Goal: Task Accomplishment & Management: Complete application form

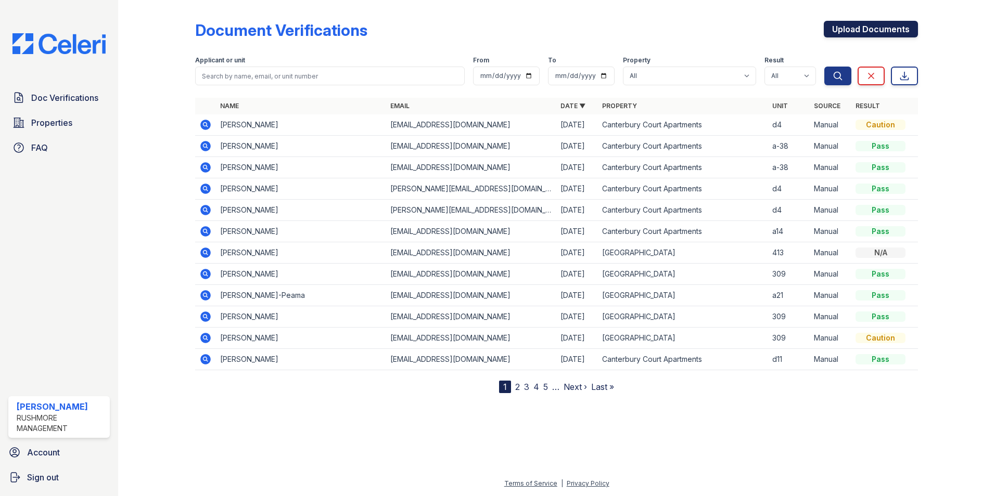
click at [883, 33] on link "Upload Documents" at bounding box center [871, 29] width 94 height 17
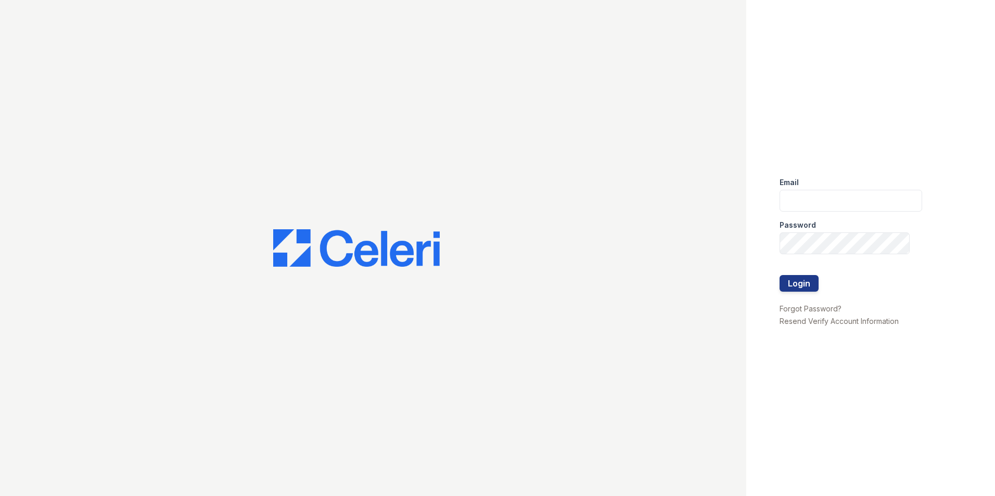
type input "[EMAIL_ADDRESS][DOMAIN_NAME]"
click at [811, 284] on button "Login" at bounding box center [798, 283] width 39 height 17
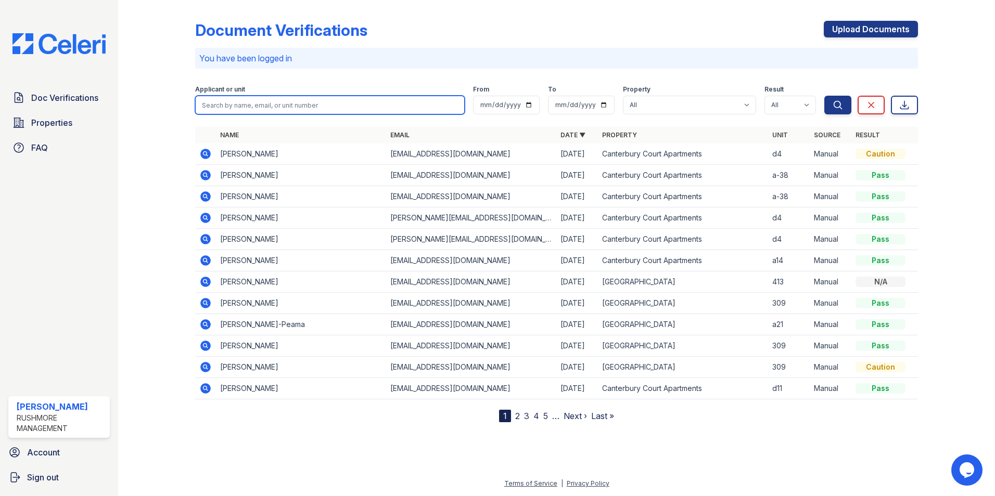
click at [323, 103] on input "search" at bounding box center [329, 105] width 269 height 19
click at [339, 107] on input "search" at bounding box center [329, 105] width 269 height 19
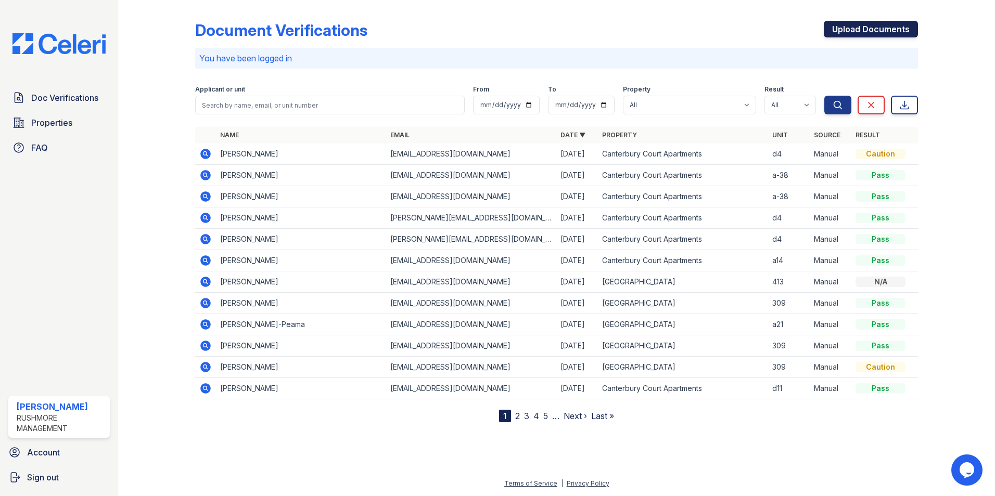
click at [849, 32] on link "Upload Documents" at bounding box center [871, 29] width 94 height 17
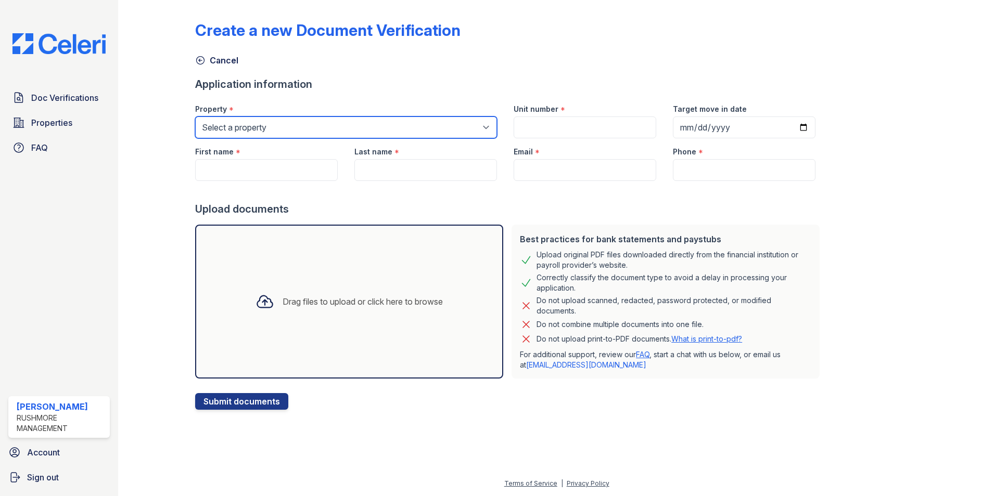
click at [278, 127] on select "Select a property Canterbury Court Apartments Creekview Terrace" at bounding box center [346, 128] width 302 height 22
click at [381, 216] on form "Application information Property * Select a property Canterbury Court Apartment…" at bounding box center [509, 243] width 628 height 333
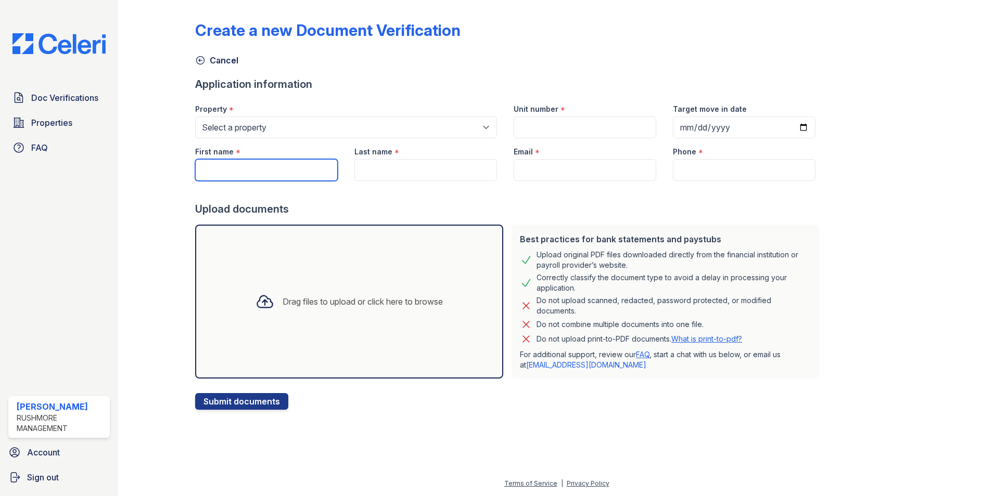
click at [254, 166] on input "First name" at bounding box center [266, 170] width 143 height 22
type input "Robert"
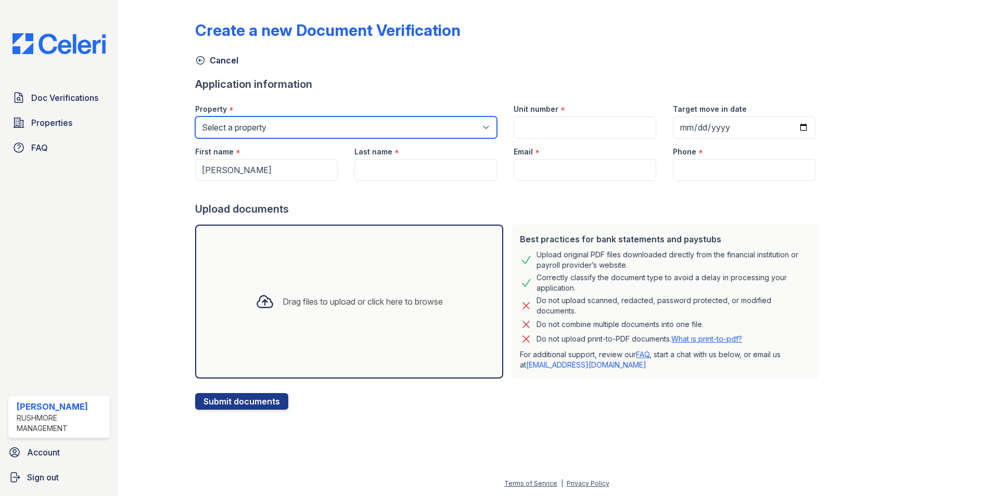
type input "d4"
type input "2025-09-25"
type input "Loftus"
type input "[EMAIL_ADDRESS][DOMAIN_NAME]"
type input "2158053488"
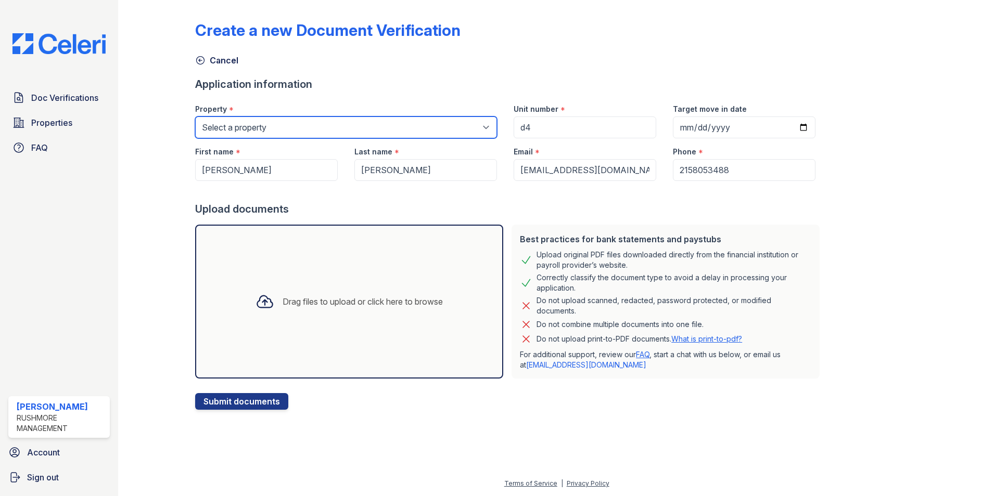
click at [274, 132] on select "Select a property Canterbury Court Apartments Creekview Terrace" at bounding box center [346, 128] width 302 height 22
select select "606"
click at [195, 117] on select "Select a property Canterbury Court Apartments Creekview Terrace" at bounding box center [346, 128] width 302 height 22
click at [367, 297] on div "Drag files to upload or click here to browse" at bounding box center [362, 301] width 160 height 12
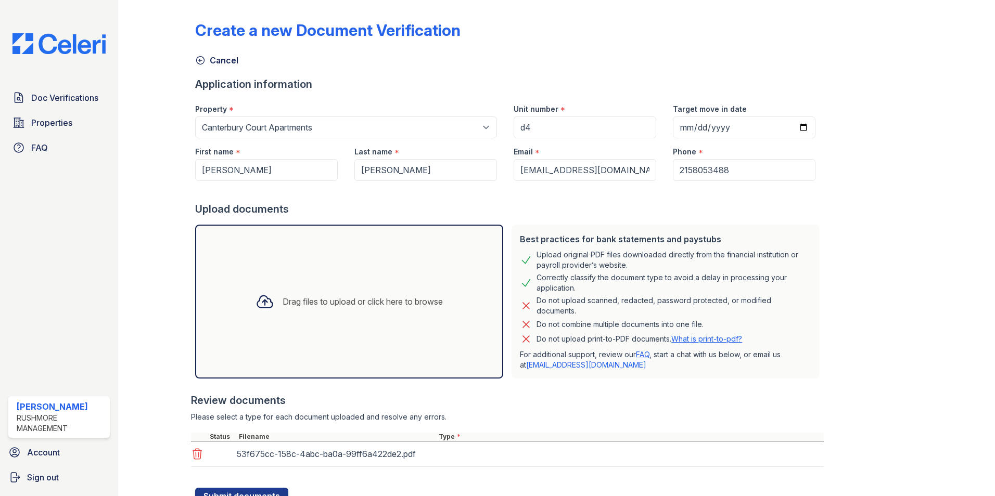
scroll to position [44, 0]
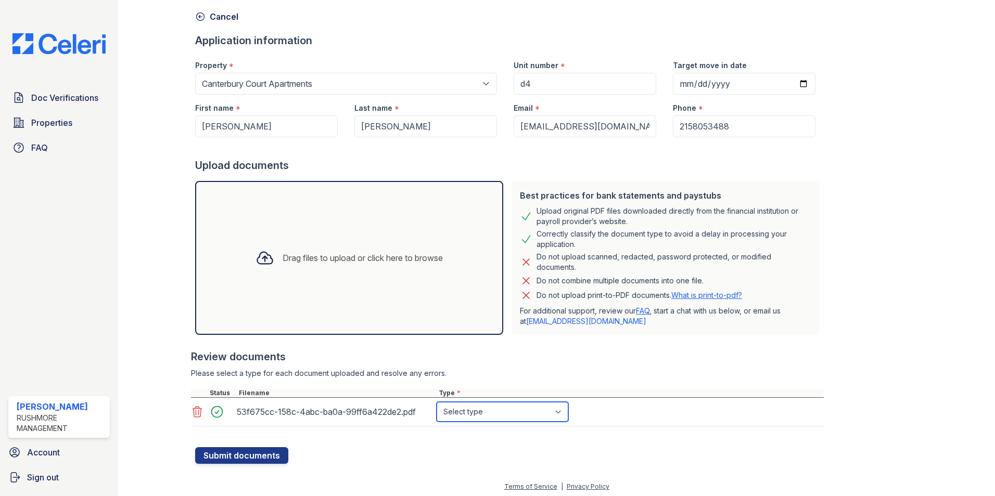
click at [462, 411] on select "Select type Paystub Bank Statement Offer Letter Tax Documents Benefit Award Let…" at bounding box center [502, 412] width 132 height 20
select select "bank_statement"
click at [436, 402] on select "Select type Paystub Bank Statement Offer Letter Tax Documents Benefit Award Let…" at bounding box center [502, 412] width 132 height 20
click at [383, 461] on form "Application information Property * Select a property Canterbury Court Apartment…" at bounding box center [509, 248] width 628 height 431
click at [271, 457] on button "Submit documents" at bounding box center [241, 455] width 93 height 17
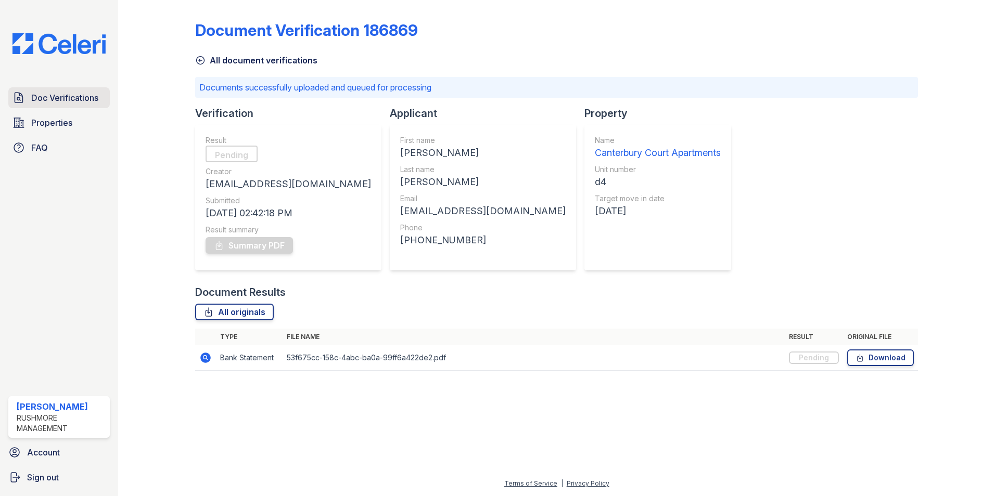
click at [64, 94] on span "Doc Verifications" at bounding box center [64, 98] width 67 height 12
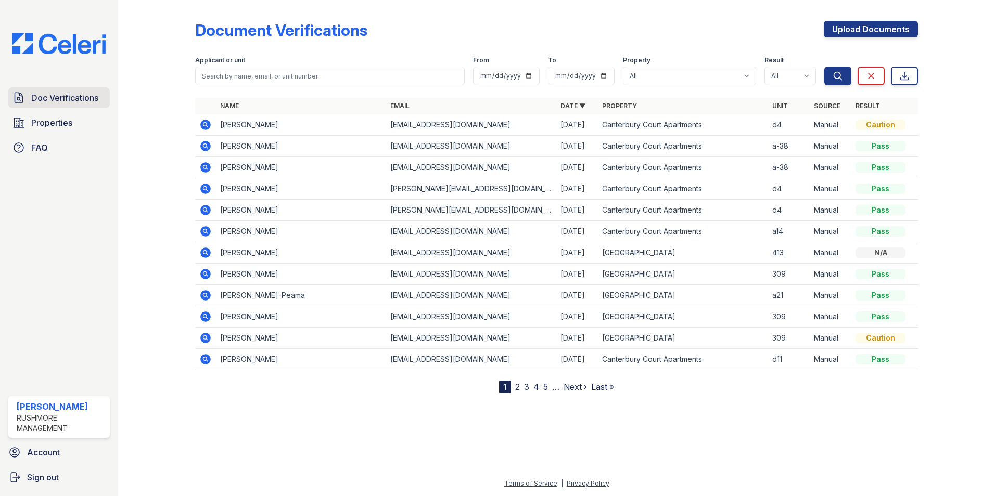
click at [64, 95] on span "Doc Verifications" at bounding box center [64, 98] width 67 height 12
click at [44, 93] on span "Doc Verifications" at bounding box center [64, 98] width 67 height 12
click at [45, 95] on span "Doc Verifications" at bounding box center [64, 98] width 67 height 12
click at [203, 123] on icon at bounding box center [205, 125] width 12 height 12
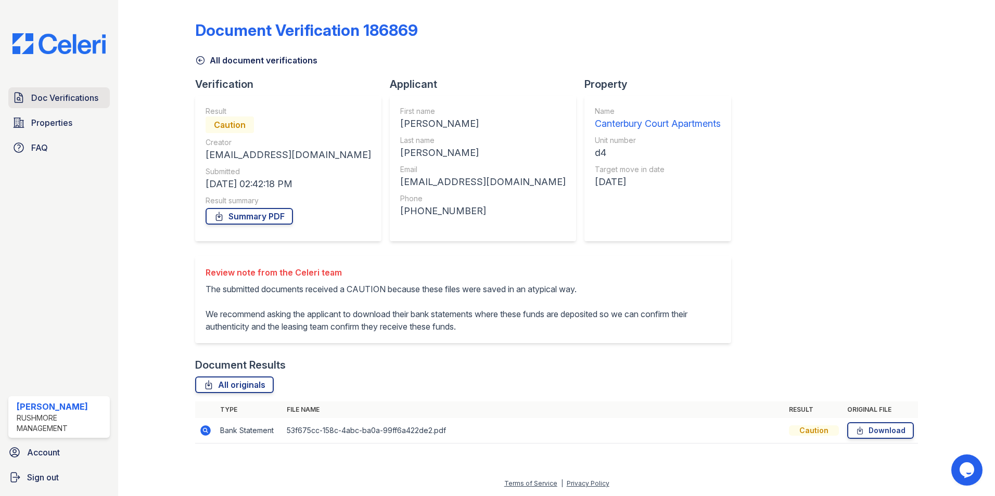
click at [49, 95] on span "Doc Verifications" at bounding box center [64, 98] width 67 height 12
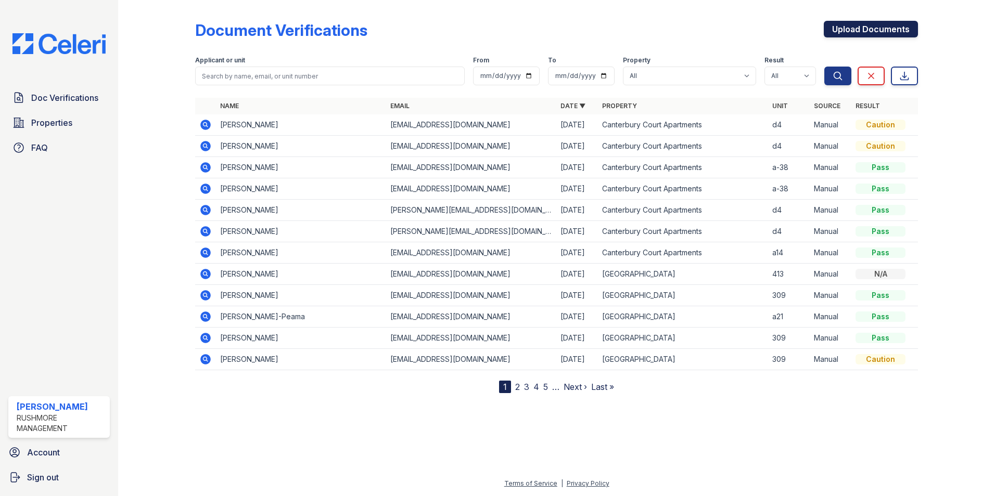
click at [874, 23] on link "Upload Documents" at bounding box center [871, 29] width 94 height 17
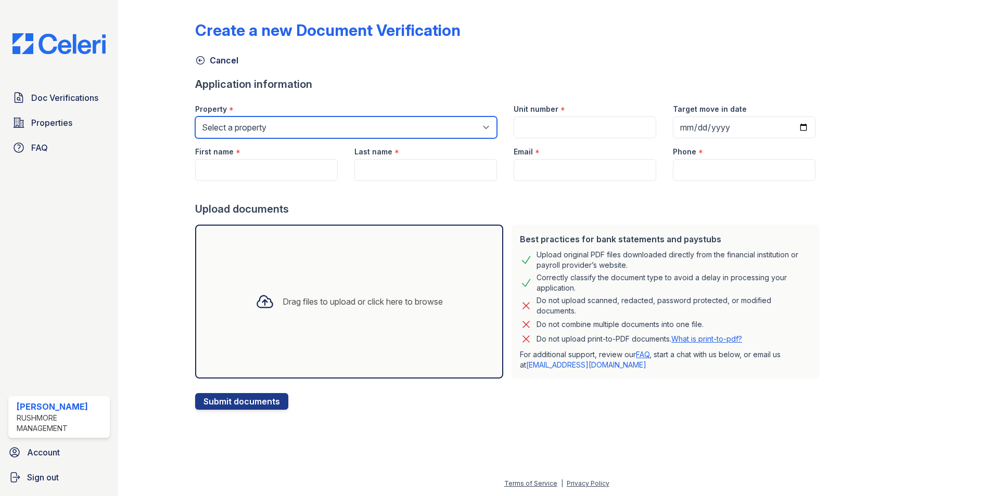
click at [306, 131] on select "Select a property Canterbury Court Apartments Creekview Terrace" at bounding box center [346, 128] width 302 height 22
select select "593"
click at [195, 117] on select "Select a property Canterbury Court Apartments Creekview Terrace" at bounding box center [346, 128] width 302 height 22
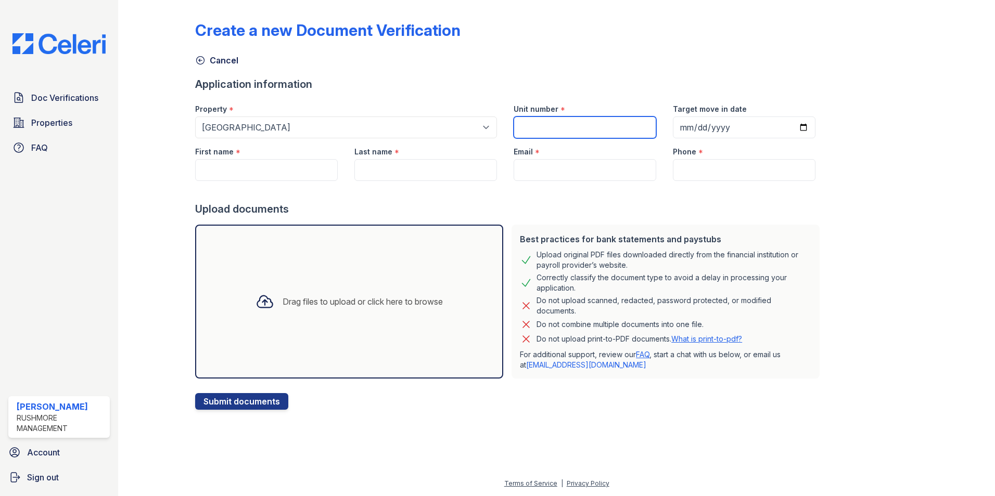
click at [535, 122] on input "Unit number" at bounding box center [584, 128] width 143 height 22
type input "404"
click at [701, 123] on input "Target move in date" at bounding box center [744, 128] width 143 height 22
click at [795, 124] on input "Target move in date" at bounding box center [744, 128] width 143 height 22
click at [780, 130] on input "Target move in date" at bounding box center [744, 128] width 143 height 22
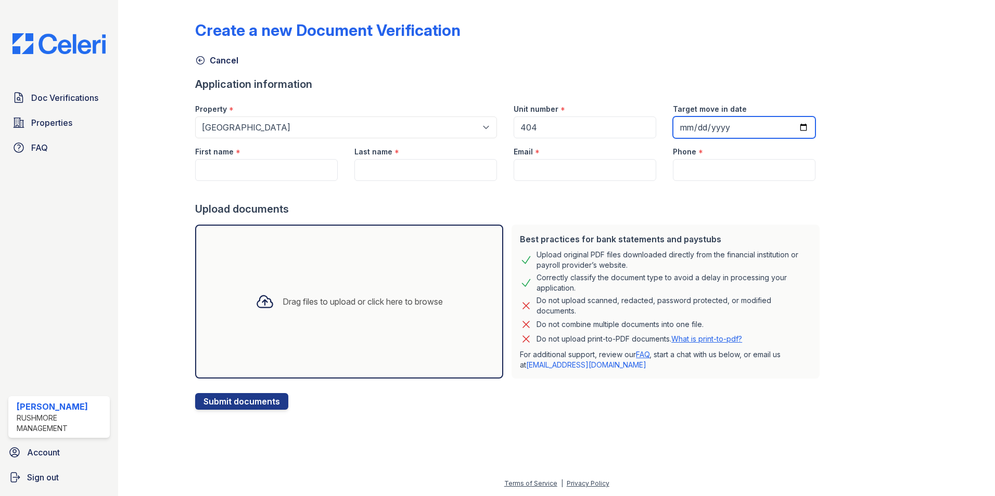
click at [790, 122] on input "Target move in date" at bounding box center [744, 128] width 143 height 22
type input "2025-10-09"
drag, startPoint x: 537, startPoint y: 120, endPoint x: 496, endPoint y: 125, distance: 41.4
click at [496, 125] on div "Property * Select a property Canterbury Court Apartments Creekview Terrace Unit…" at bounding box center [505, 117] width 637 height 43
type input "413"
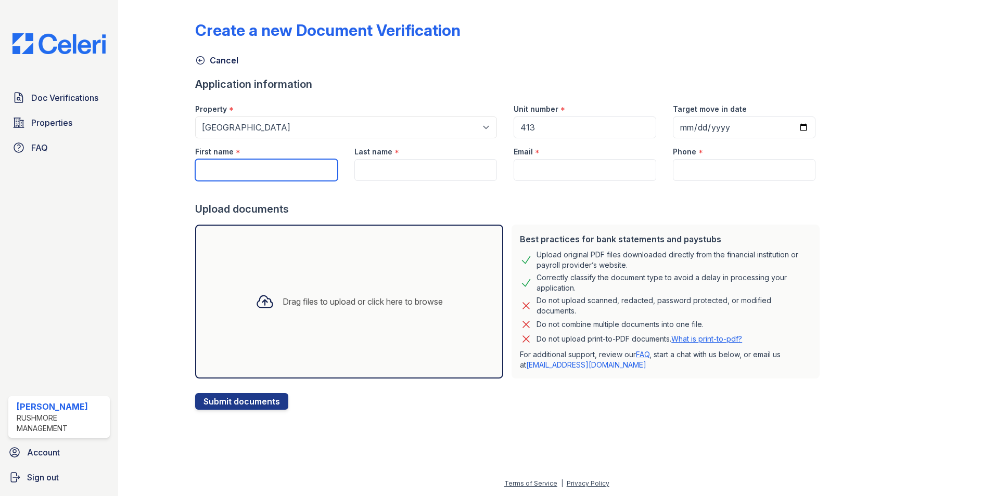
click at [249, 171] on input "First name" at bounding box center [266, 170] width 143 height 22
click at [260, 167] on input "First name" at bounding box center [266, 170] width 143 height 22
paste input "Breanna Taylor"
drag, startPoint x: 235, startPoint y: 169, endPoint x: 375, endPoint y: 188, distance: 140.8
click at [375, 188] on form "Application information Property * Select a property Canterbury Court Apartment…" at bounding box center [509, 243] width 628 height 333
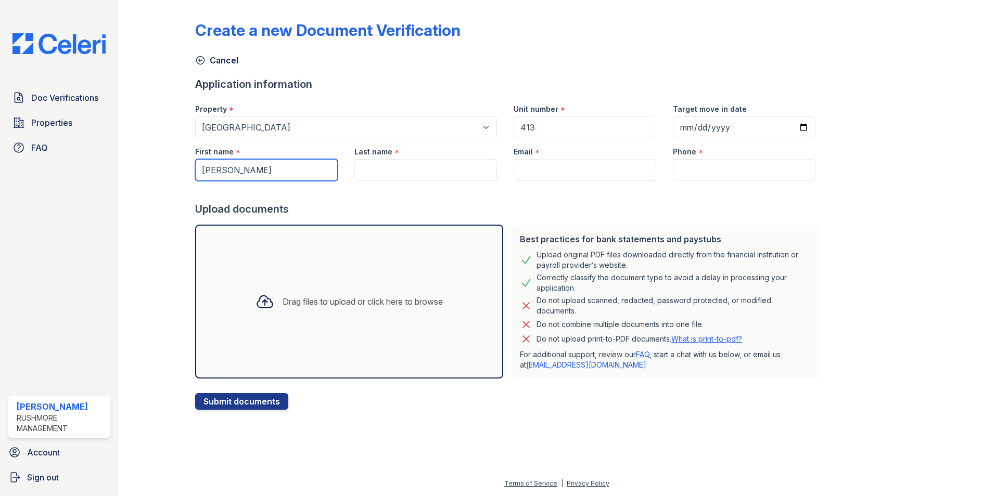
type input "Breanna"
click at [406, 173] on input "Last name" at bounding box center [425, 170] width 143 height 22
paste input "Breanna Taylor"
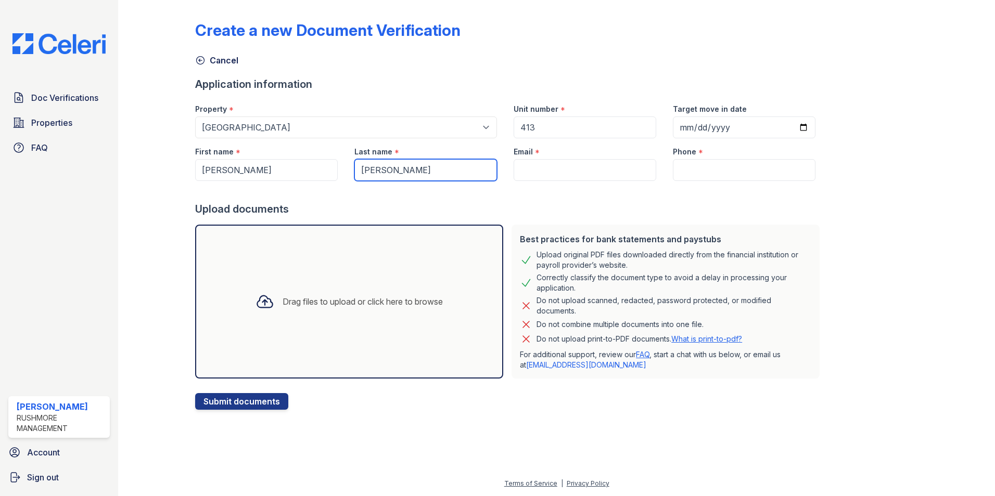
drag, startPoint x: 392, startPoint y: 166, endPoint x: 332, endPoint y: 177, distance: 60.7
click at [332, 177] on div "First name * Breanna Last name * Breanna Taylor Email * Phone *" at bounding box center [505, 159] width 637 height 43
type input "Taylor"
click at [549, 175] on input "Email" at bounding box center [584, 170] width 143 height 22
click at [539, 174] on input "Email" at bounding box center [584, 170] width 143 height 22
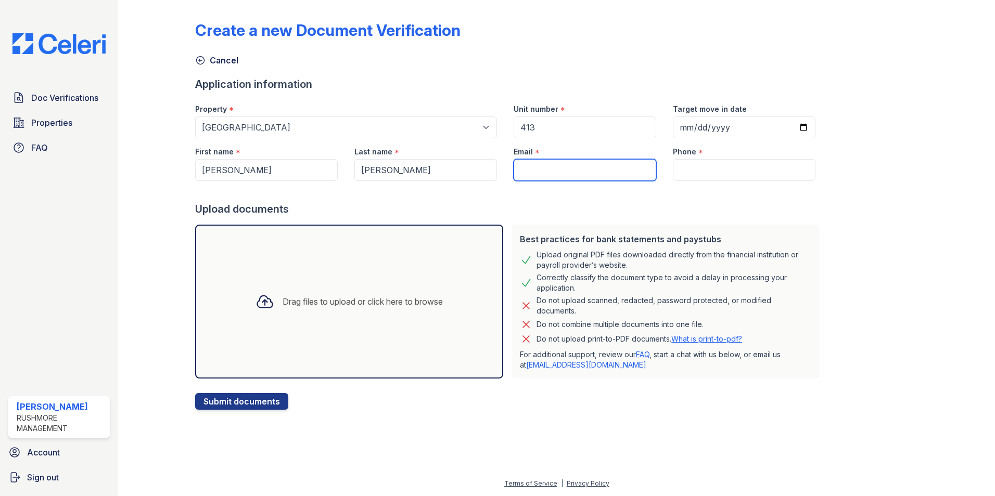
paste input "breannabtaylor@yahoo.com"
type input "breannabtaylor@yahoo.com"
drag, startPoint x: 705, startPoint y: 159, endPoint x: 704, endPoint y: 166, distance: 7.3
click at [704, 166] on div "Phone *" at bounding box center [743, 159] width 159 height 43
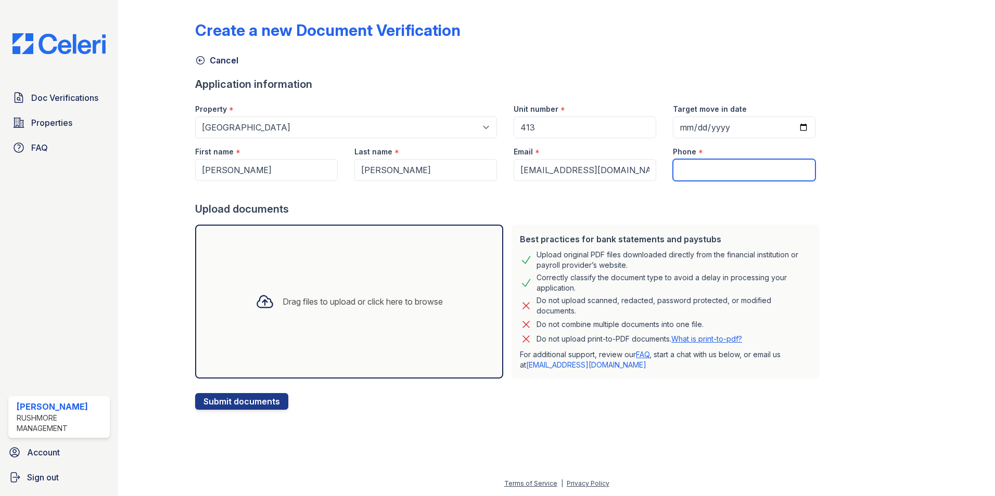
click at [703, 175] on input "Phone" at bounding box center [744, 170] width 143 height 22
click at [696, 170] on input "Phone" at bounding box center [744, 170] width 143 height 22
paste input "445) 228-8248"
type input "445) 228-8248"
click at [342, 343] on div "Drag files to upload or click here to browse" at bounding box center [349, 302] width 308 height 154
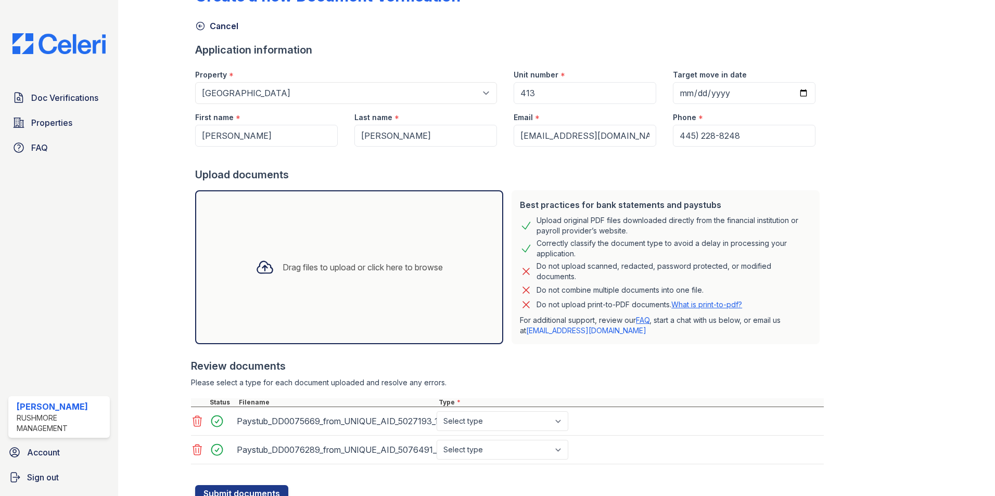
scroll to position [75, 0]
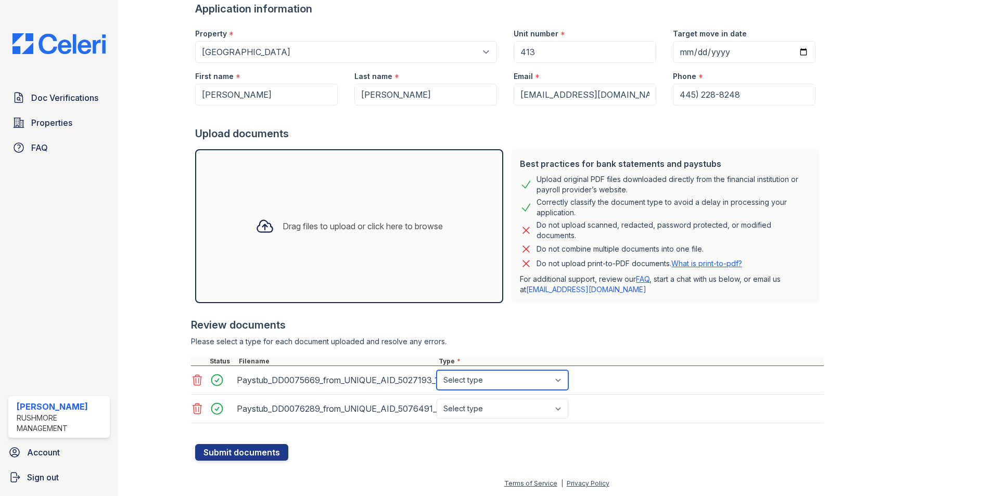
click at [468, 384] on select "Select type Paystub Bank Statement Offer Letter Tax Documents Benefit Award Let…" at bounding box center [502, 380] width 132 height 20
select select "paystub"
click at [436, 370] on select "Select type Paystub Bank Statement Offer Letter Tax Documents Benefit Award Let…" at bounding box center [502, 380] width 132 height 20
click at [471, 406] on select "Select type Paystub Bank Statement Offer Letter Tax Documents Benefit Award Let…" at bounding box center [502, 409] width 132 height 20
select select "paystub"
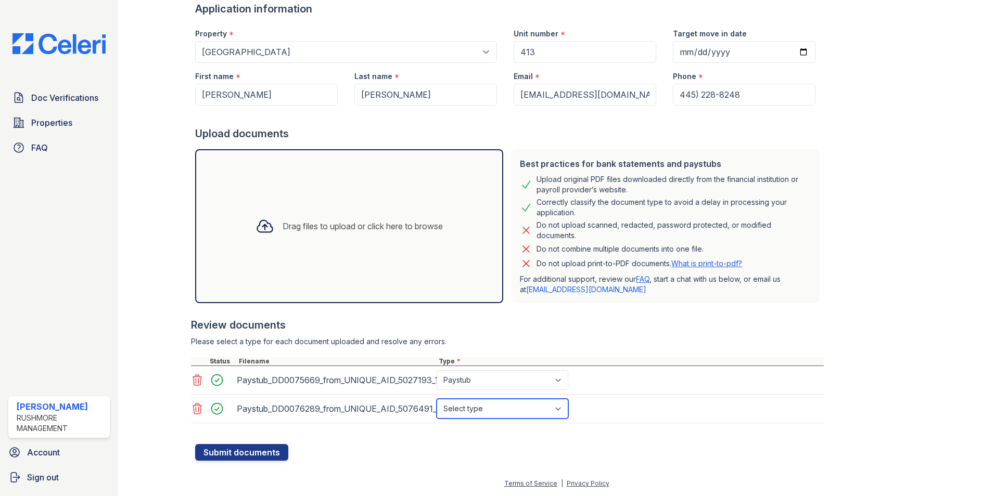
click at [436, 399] on select "Select type Paystub Bank Statement Offer Letter Tax Documents Benefit Award Let…" at bounding box center [502, 409] width 132 height 20
drag, startPoint x: 405, startPoint y: 448, endPoint x: 397, endPoint y: 449, distance: 7.8
click at [401, 448] on form "Application information Property * Select a property Canterbury Court Apartment…" at bounding box center [509, 231] width 628 height 459
click at [274, 450] on button "Submit documents" at bounding box center [241, 452] width 93 height 17
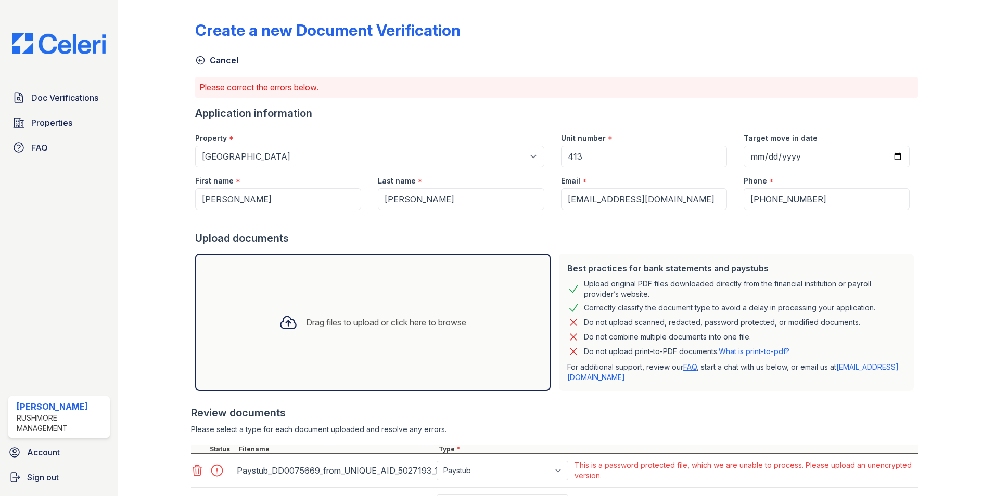
scroll to position [52, 0]
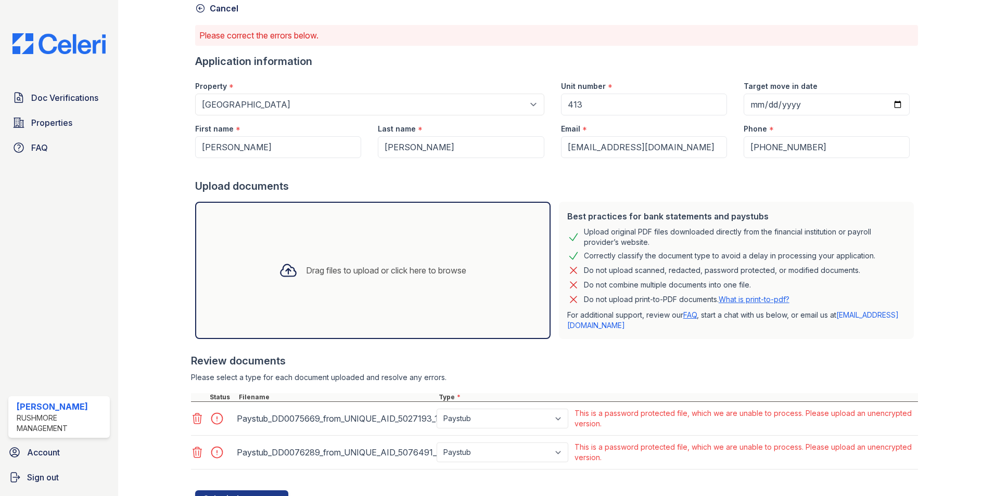
click at [944, 297] on div at bounding box center [948, 229] width 60 height 555
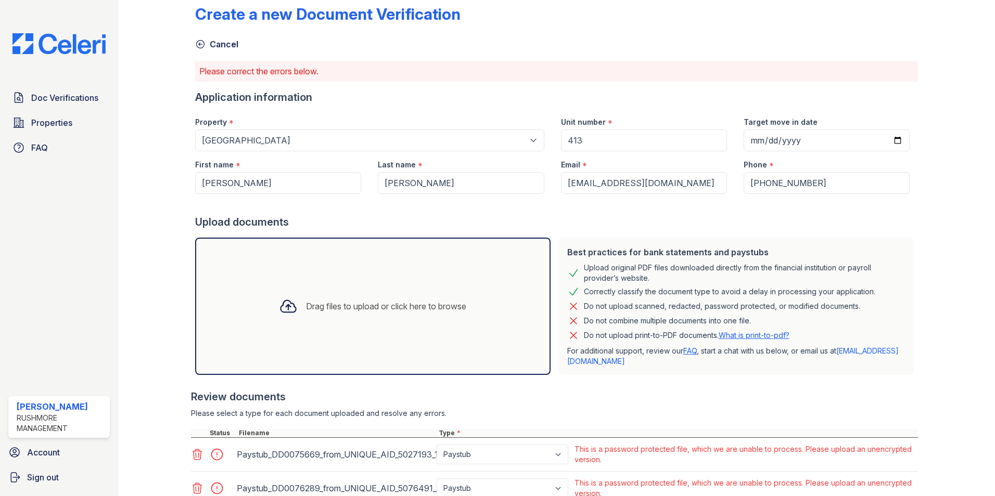
scroll to position [0, 0]
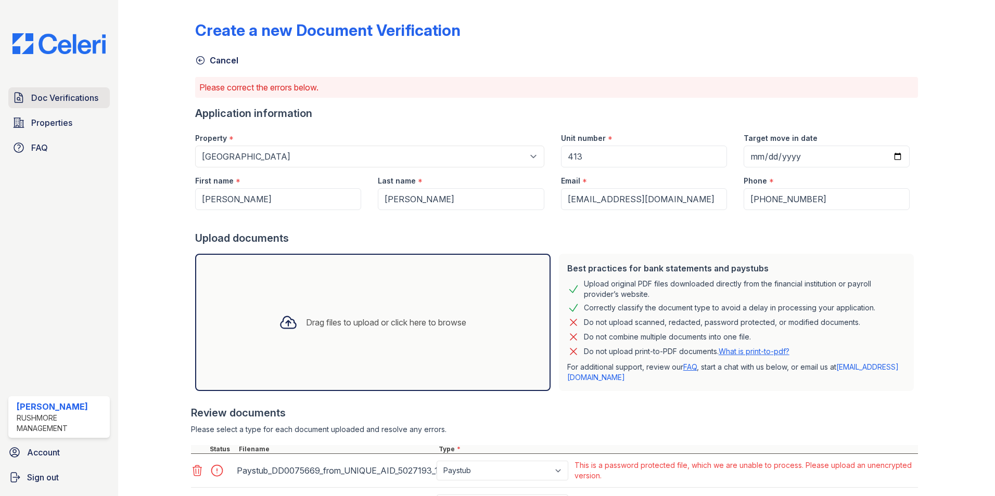
click at [74, 100] on span "Doc Verifications" at bounding box center [64, 98] width 67 height 12
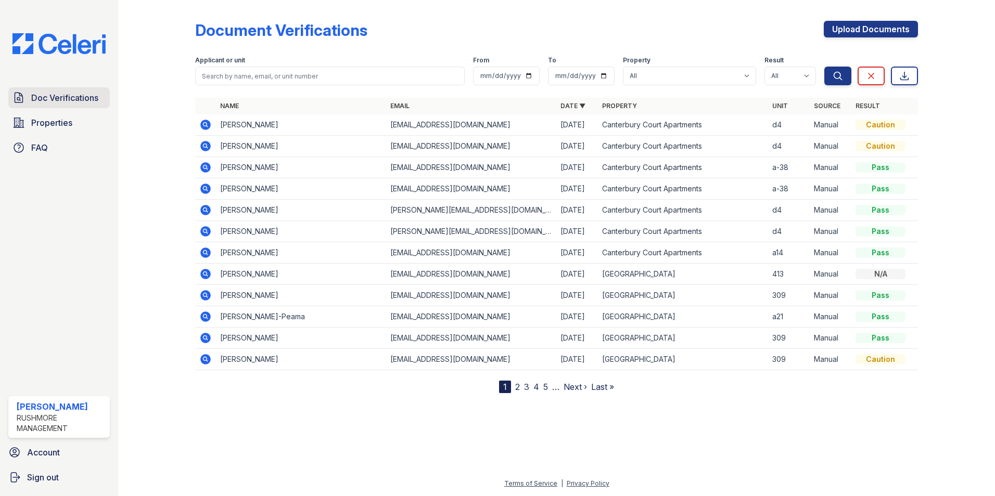
click at [85, 100] on span "Doc Verifications" at bounding box center [64, 98] width 67 height 12
click at [847, 24] on link "Upload Documents" at bounding box center [871, 29] width 94 height 17
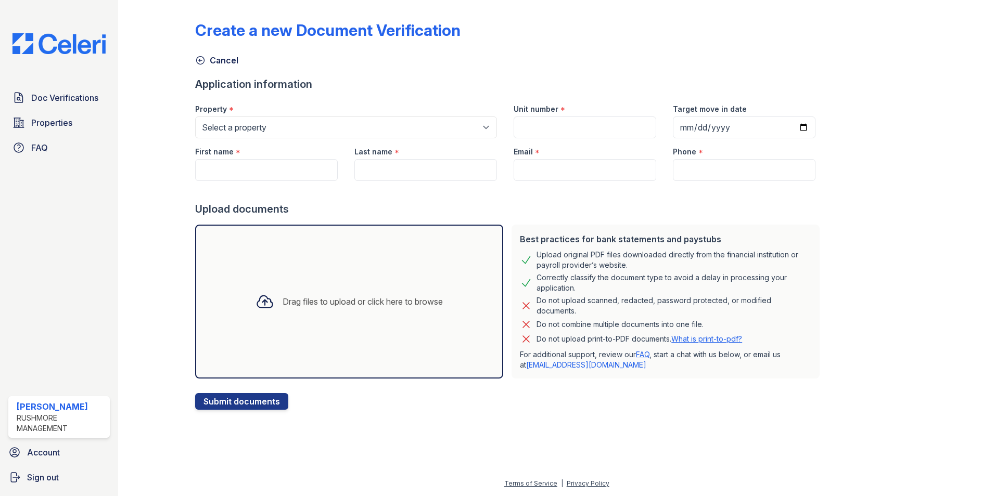
click at [233, 159] on div "First name *" at bounding box center [266, 148] width 143 height 21
click at [232, 168] on input "First name" at bounding box center [266, 170] width 143 height 22
type input "Breanna"
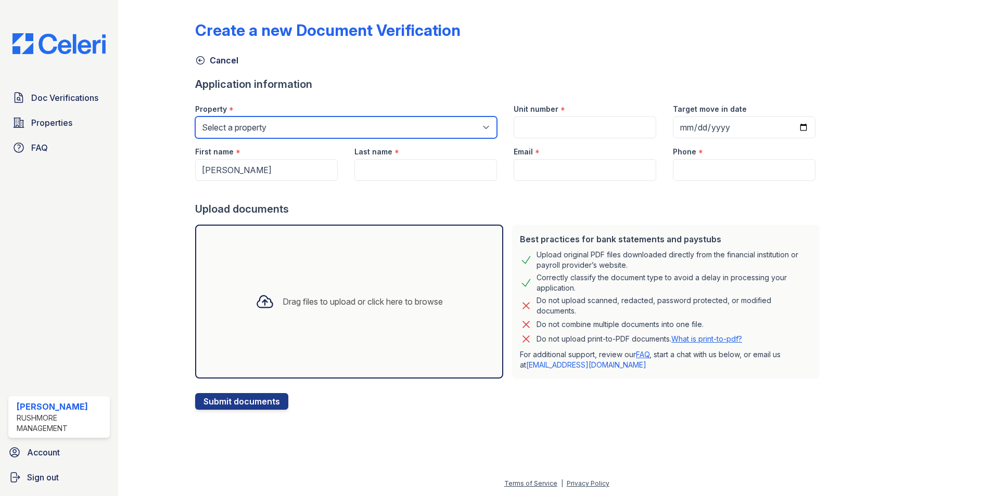
type input "413"
type input "2025-10-09"
type input "Taylor"
type input "breannabtaylor@yahoo.com"
type input "445) 228-8248"
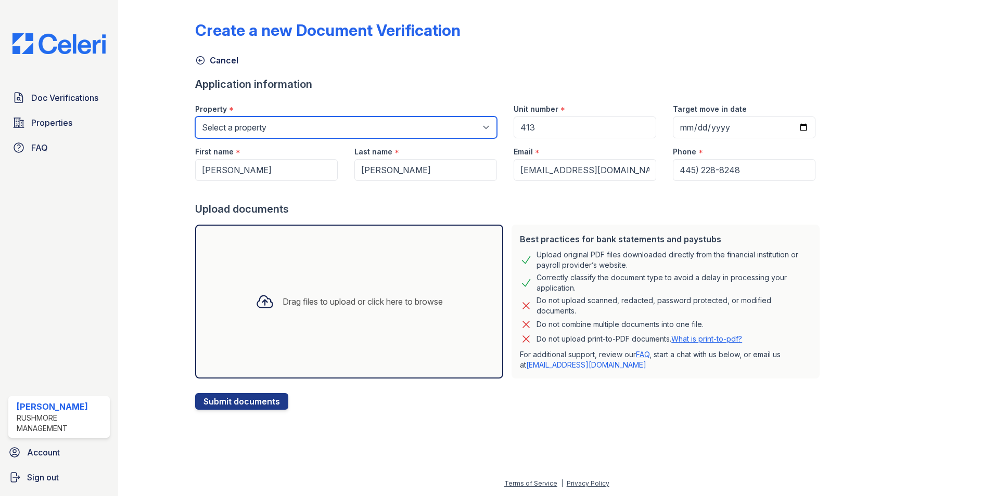
click at [245, 131] on select "Select a property Canterbury Court Apartments Creekview Terrace" at bounding box center [346, 128] width 302 height 22
select select "593"
click at [195, 117] on select "Select a property Canterbury Court Apartments Creekview Terrace" at bounding box center [346, 128] width 302 height 22
click at [356, 321] on div "Drag files to upload or click here to browse" at bounding box center [349, 302] width 308 height 154
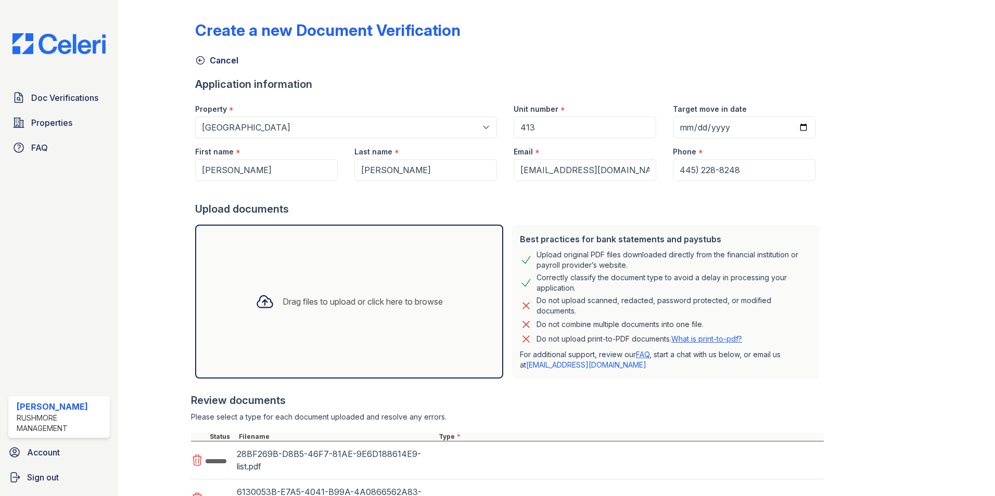
scroll to position [94, 0]
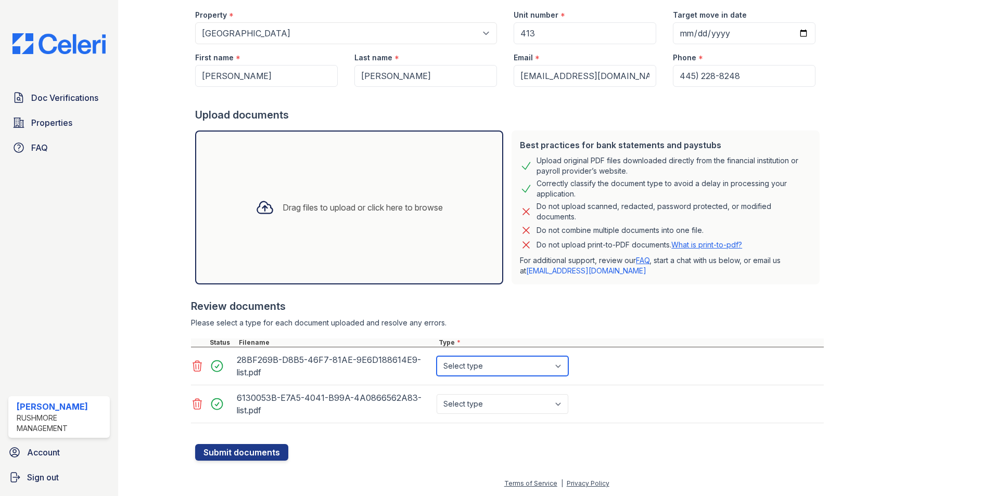
drag, startPoint x: 457, startPoint y: 370, endPoint x: 463, endPoint y: 360, distance: 11.9
click at [463, 361] on select "Select type Paystub Bank Statement Offer Letter Tax Documents Benefit Award Let…" at bounding box center [502, 366] width 132 height 20
select select "bank_statement"
click at [436, 356] on select "Select type Paystub Bank Statement Offer Letter Tax Documents Benefit Award Let…" at bounding box center [502, 366] width 132 height 20
click at [487, 408] on select "Select type Paystub Bank Statement Offer Letter Tax Documents Benefit Award Let…" at bounding box center [502, 404] width 132 height 20
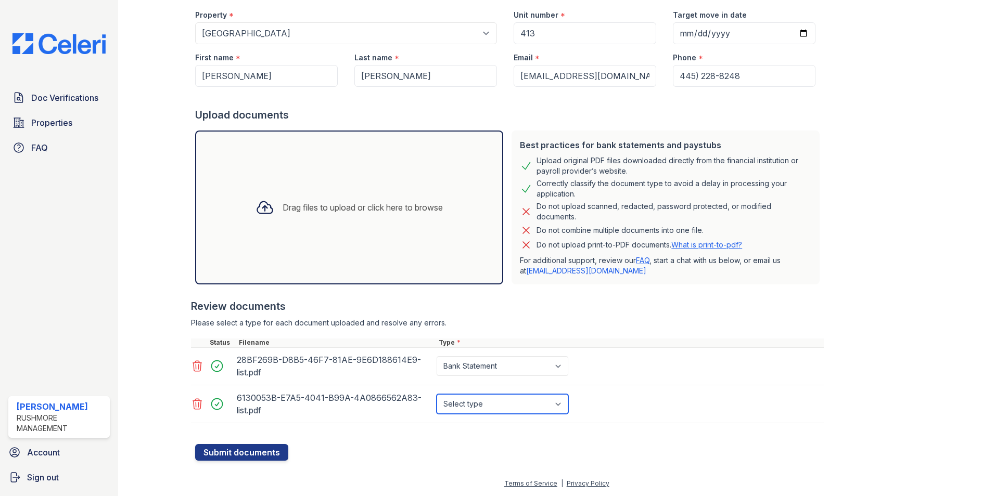
select select "bank_statement"
click at [436, 394] on select "Select type Paystub Bank Statement Offer Letter Tax Documents Benefit Award Let…" at bounding box center [502, 404] width 132 height 20
click at [253, 450] on button "Submit documents" at bounding box center [241, 452] width 93 height 17
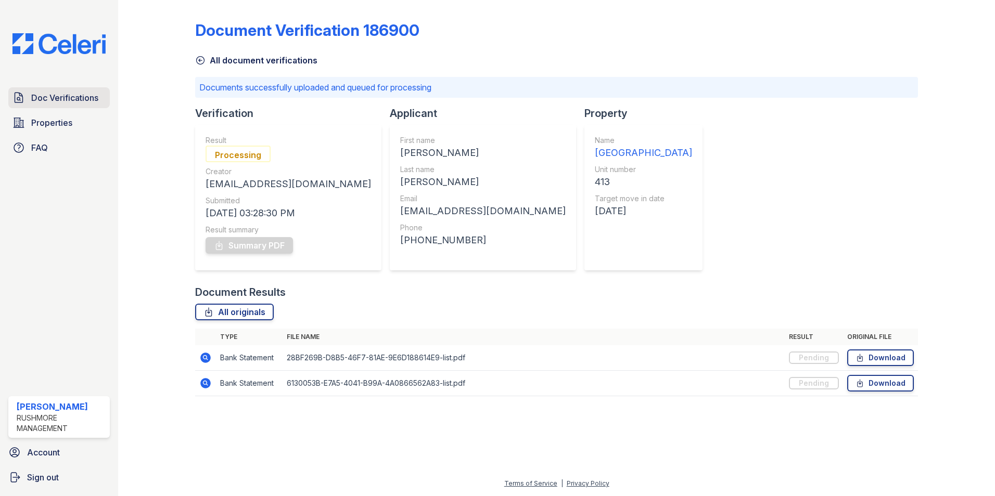
click at [70, 96] on span "Doc Verifications" at bounding box center [64, 98] width 67 height 12
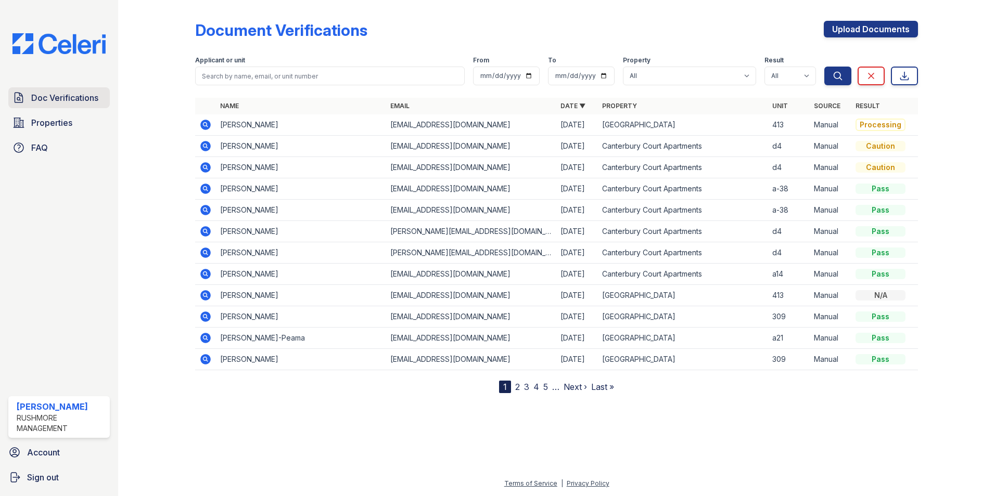
click at [54, 102] on span "Doc Verifications" at bounding box center [64, 98] width 67 height 12
click at [88, 92] on span "Doc Verifications" at bounding box center [64, 98] width 67 height 12
click at [857, 35] on link "Upload Documents" at bounding box center [871, 29] width 94 height 17
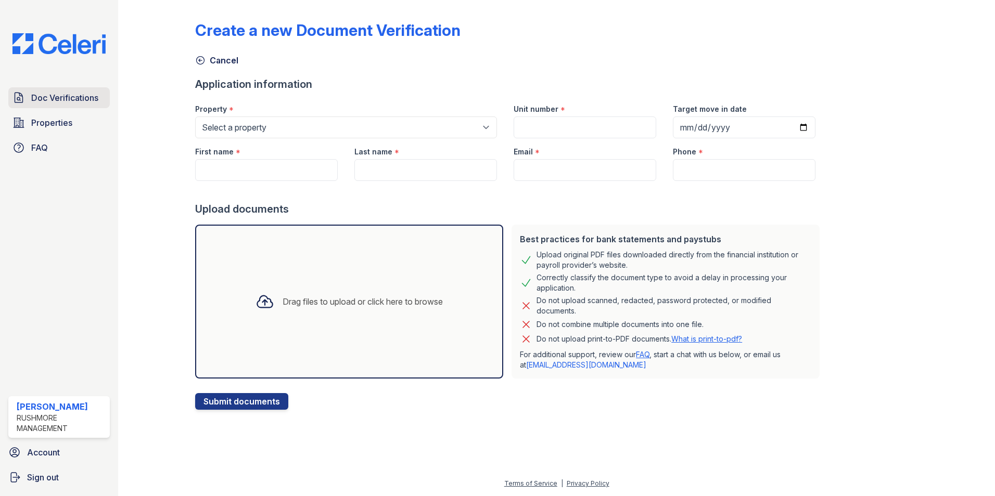
click at [81, 94] on span "Doc Verifications" at bounding box center [64, 98] width 67 height 12
